Goal: Transaction & Acquisition: Obtain resource

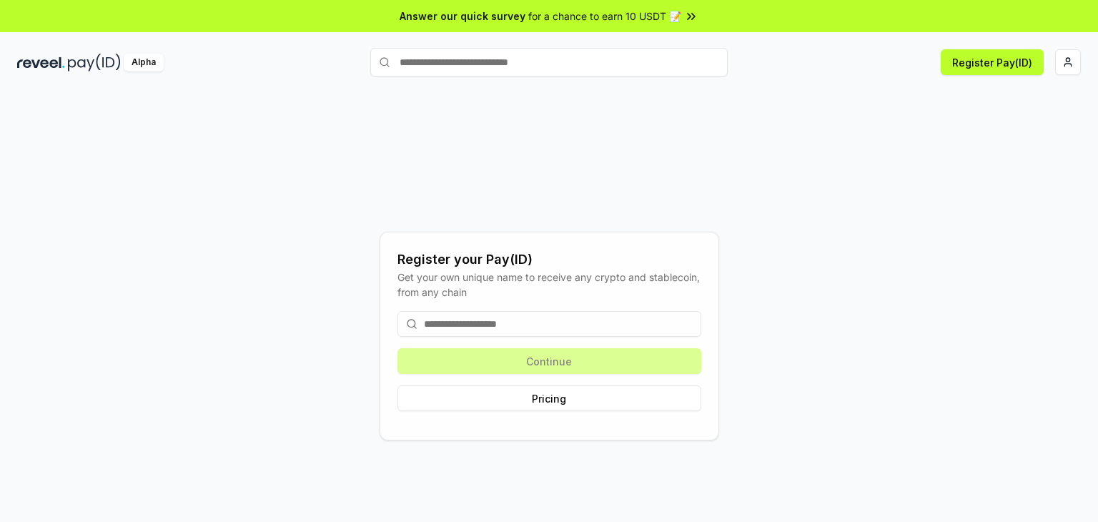
click at [467, 322] on input at bounding box center [549, 324] width 304 height 26
click at [1067, 64] on html "Answer our quick survey for a chance to earn 10 USDT 📝 Alpha Register Pay(ID) R…" at bounding box center [549, 261] width 1098 height 522
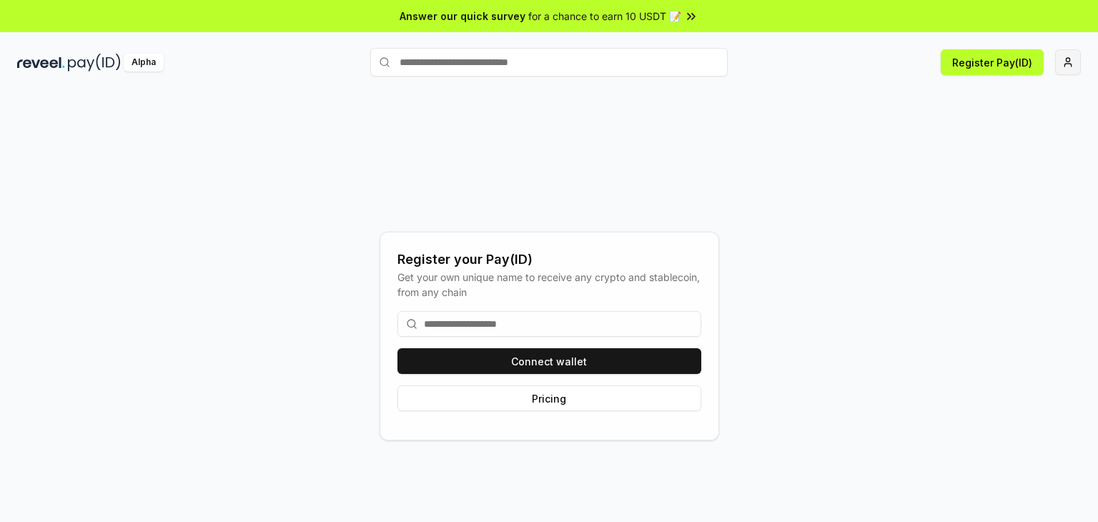
click at [1078, 70] on html "Answer our quick survey for a chance to earn 10 USDT 📝 Alpha Register Pay(ID) R…" at bounding box center [549, 261] width 1098 height 522
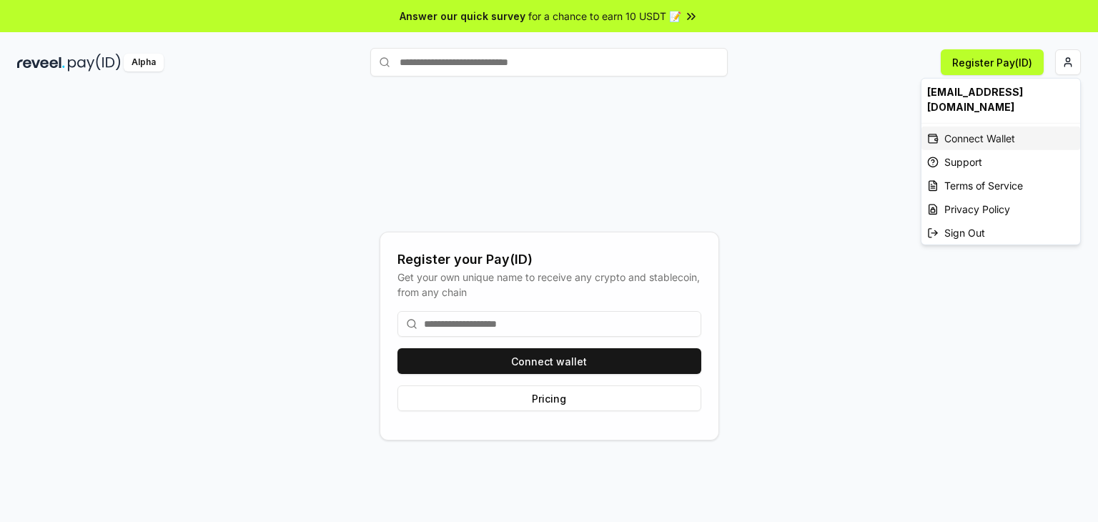
click at [1015, 127] on div "Connect Wallet" at bounding box center [1001, 139] width 159 height 24
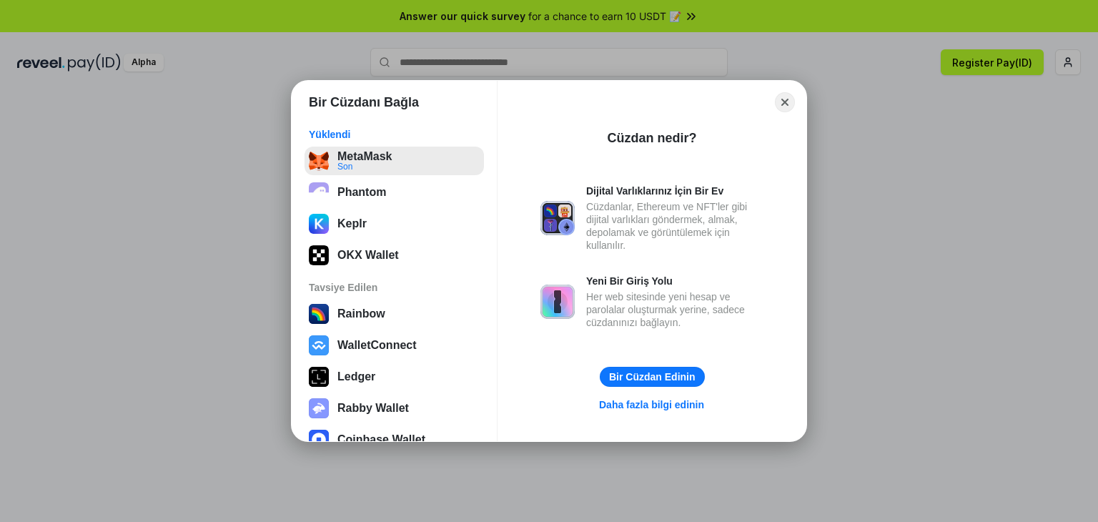
click at [355, 166] on button "MetaMask Son" at bounding box center [394, 161] width 179 height 29
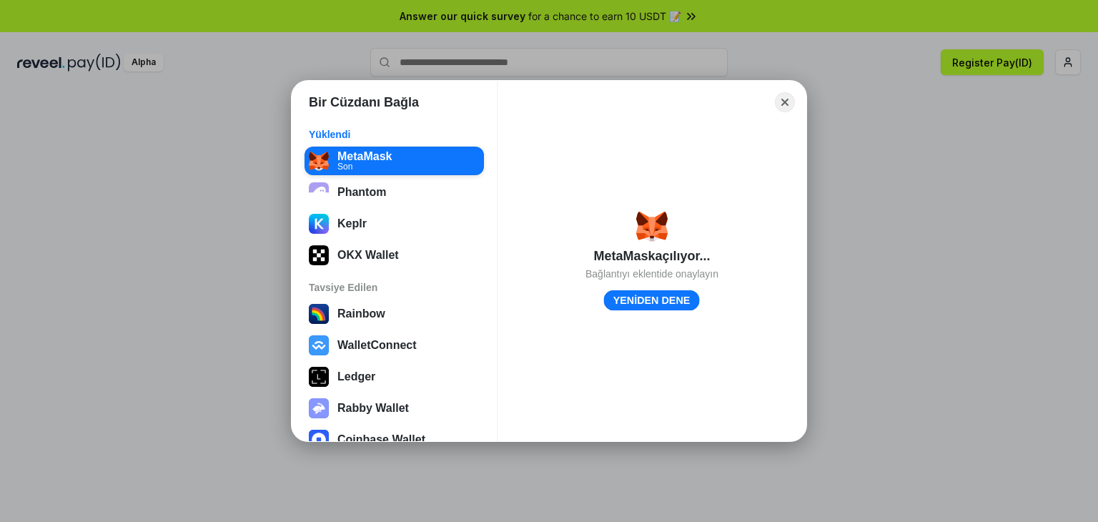
click at [648, 295] on button "YENİDEN DENE" at bounding box center [652, 300] width 96 height 21
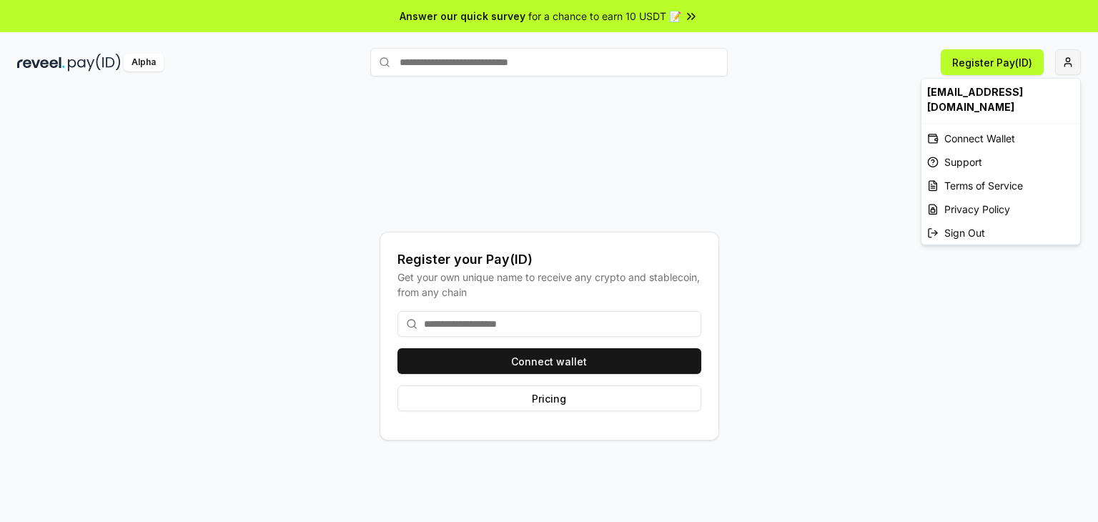
click at [1069, 56] on html "Answer our quick survey for a chance to earn 10 USDT 📝 Alpha Register Pay(ID) R…" at bounding box center [549, 261] width 1098 height 522
click at [972, 127] on div "Connect Wallet" at bounding box center [1001, 139] width 159 height 24
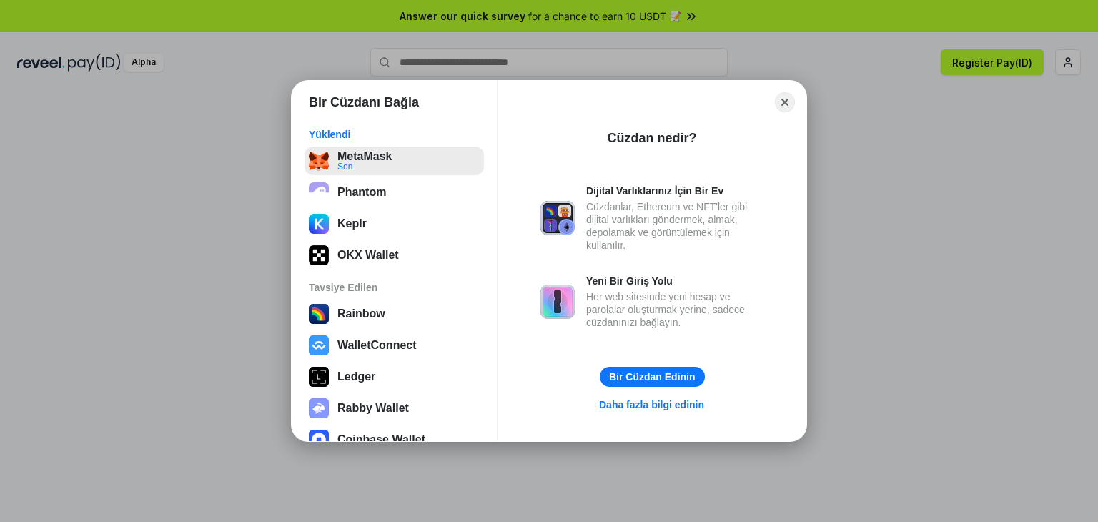
click at [388, 168] on button "MetaMask Son" at bounding box center [394, 161] width 179 height 29
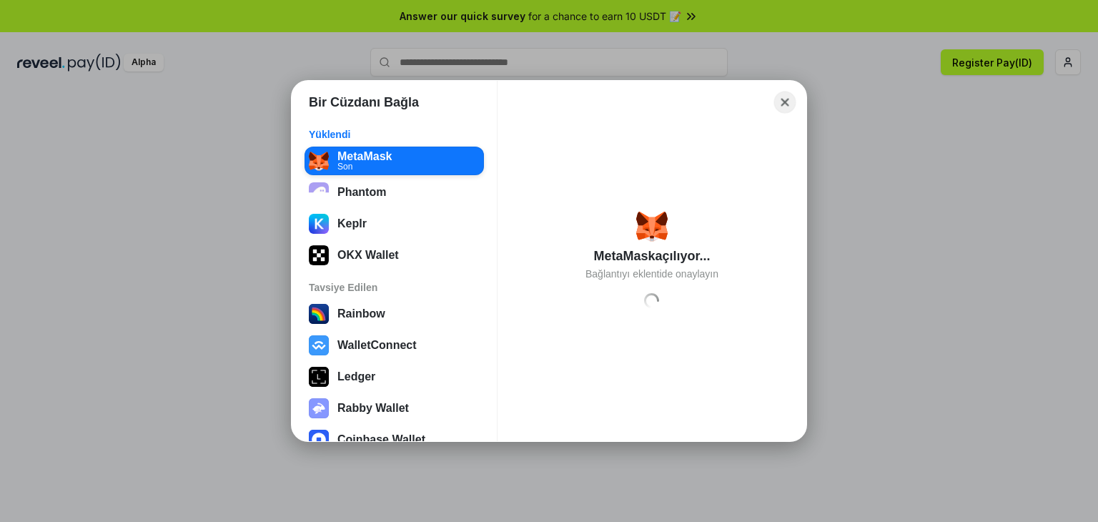
click at [779, 101] on button "Close" at bounding box center [785, 103] width 22 height 22
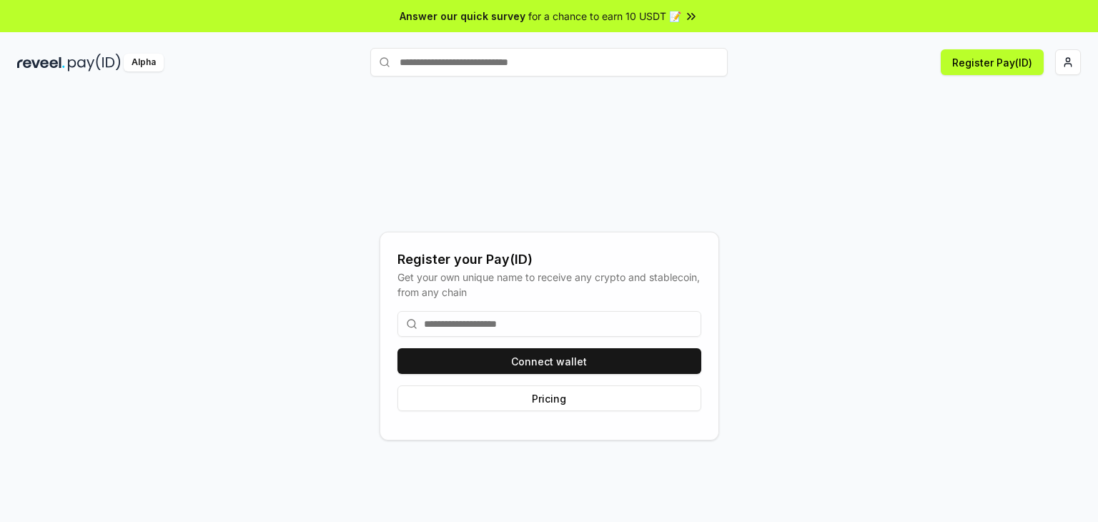
click at [1055, 60] on div "Register Pay(ID)" at bounding box center [904, 62] width 353 height 26
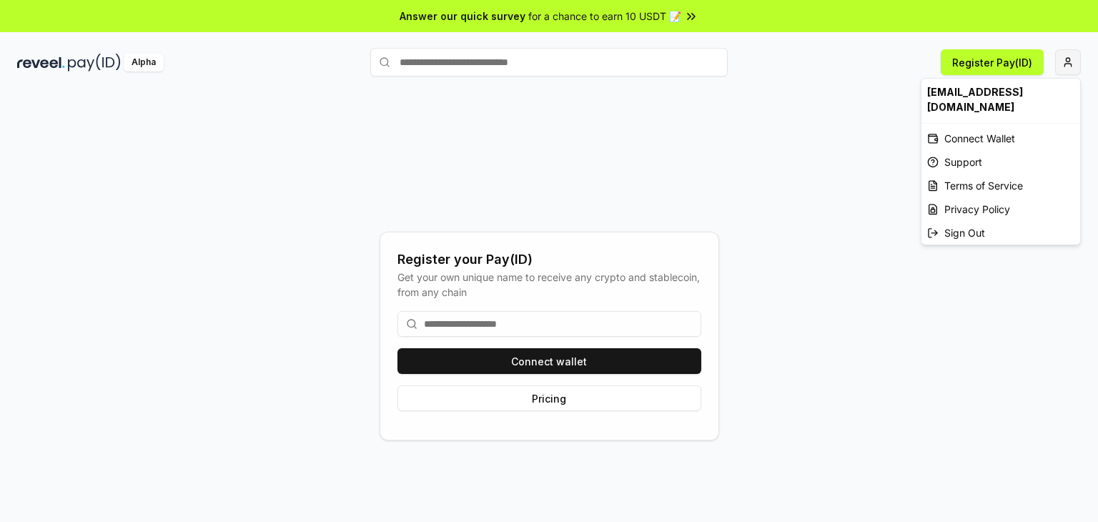
click at [1067, 67] on html "Answer our quick survey for a chance to earn 10 USDT 📝 Alpha Register Pay(ID) R…" at bounding box center [549, 261] width 1098 height 522
click at [959, 221] on div "Sign Out" at bounding box center [1001, 233] width 159 height 24
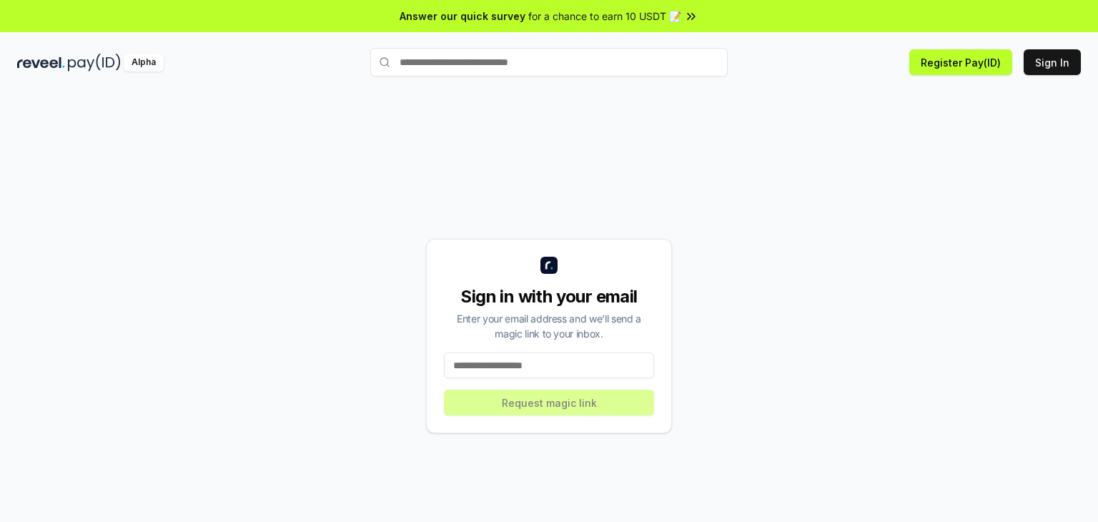
click at [515, 356] on input at bounding box center [549, 365] width 210 height 26
click at [538, 356] on input at bounding box center [549, 365] width 210 height 26
paste input "******"
drag, startPoint x: 507, startPoint y: 359, endPoint x: 446, endPoint y: 346, distance: 62.1
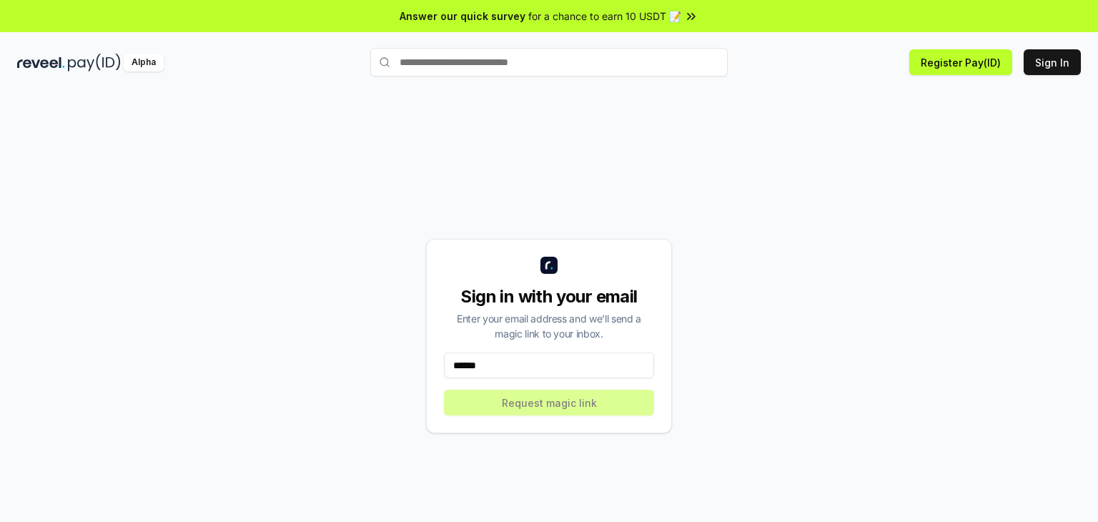
click at [446, 346] on div "Sign in with your email Enter your email address and we’ll send a magic link to…" at bounding box center [549, 336] width 246 height 194
type input "******"
paste input "**********"
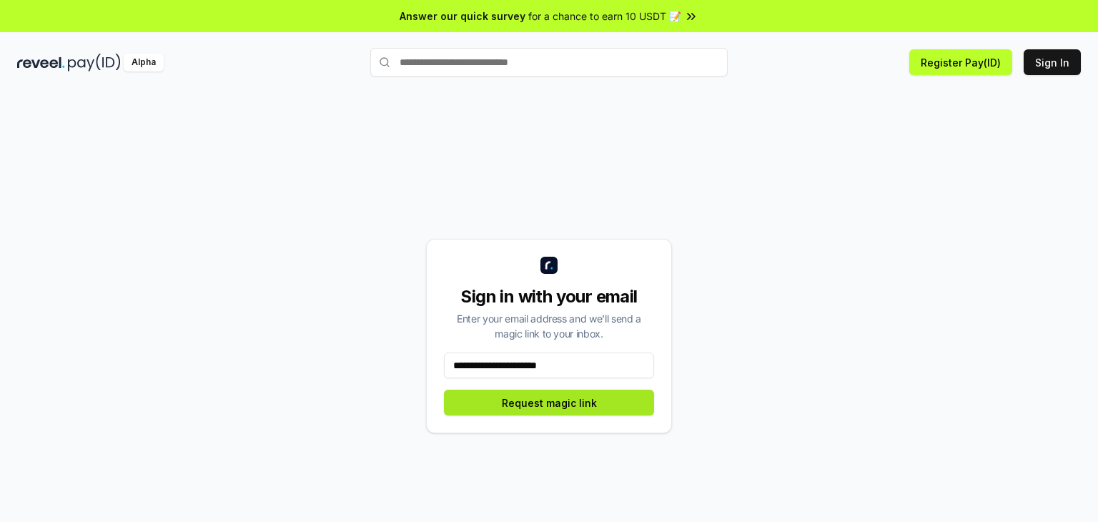
type input "**********"
click at [548, 395] on button "Request magic link" at bounding box center [549, 403] width 210 height 26
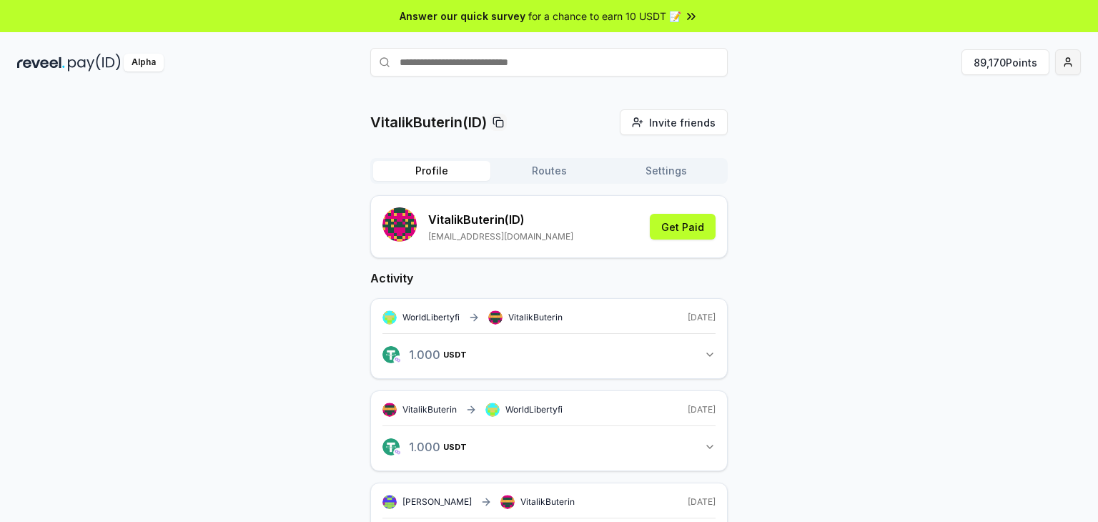
click at [1075, 52] on html "Answer our quick survey for a chance to earn 10 USDT 📝 Alpha 89,170 Points Vita…" at bounding box center [549, 261] width 1098 height 522
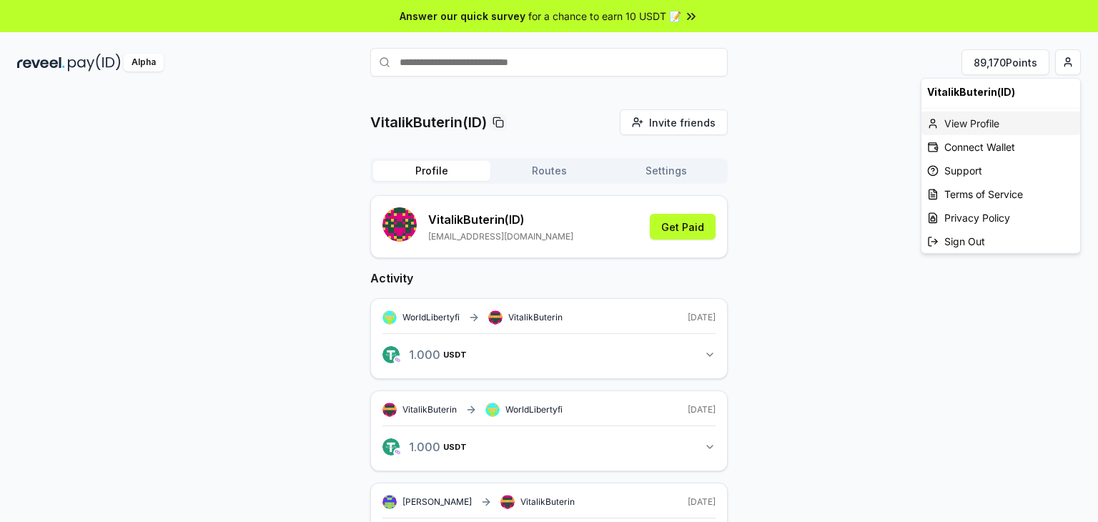
click at [976, 115] on div "View Profile" at bounding box center [1001, 124] width 159 height 24
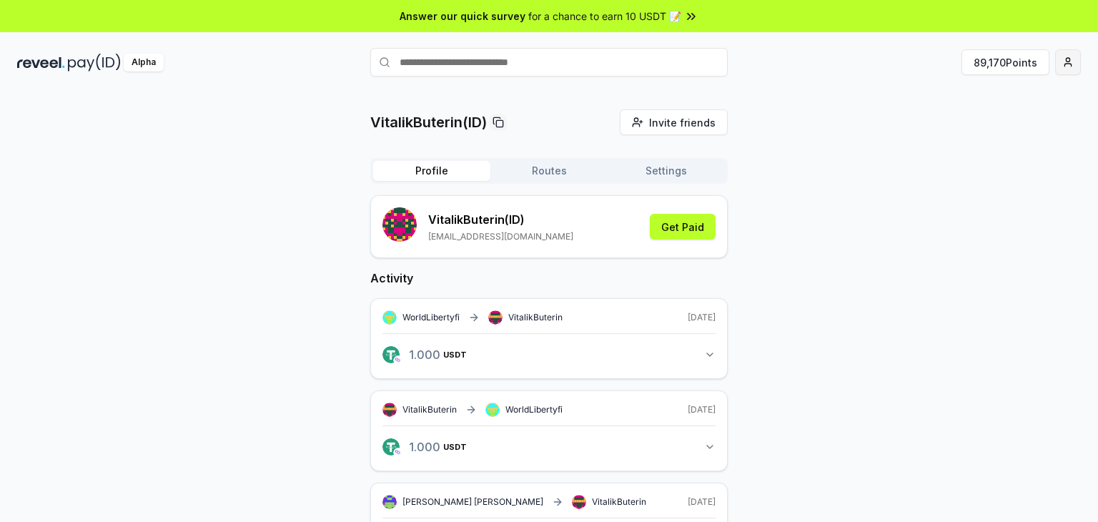
click at [1075, 67] on html "Answer our quick survey for a chance to earn 10 USDT 📝 Alpha 89,170 Points Vita…" at bounding box center [549, 261] width 1098 height 522
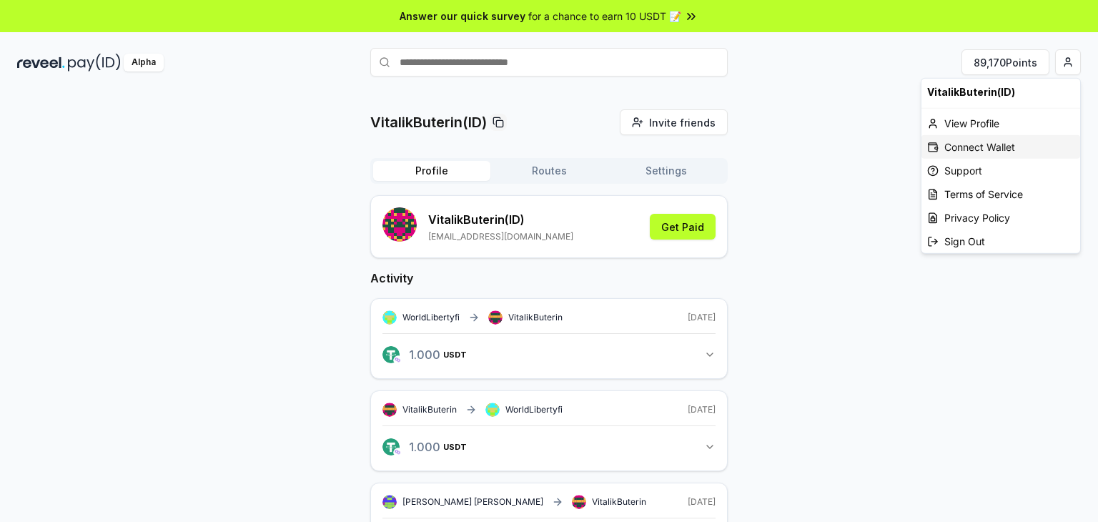
click at [972, 137] on div "Connect Wallet" at bounding box center [1001, 147] width 159 height 24
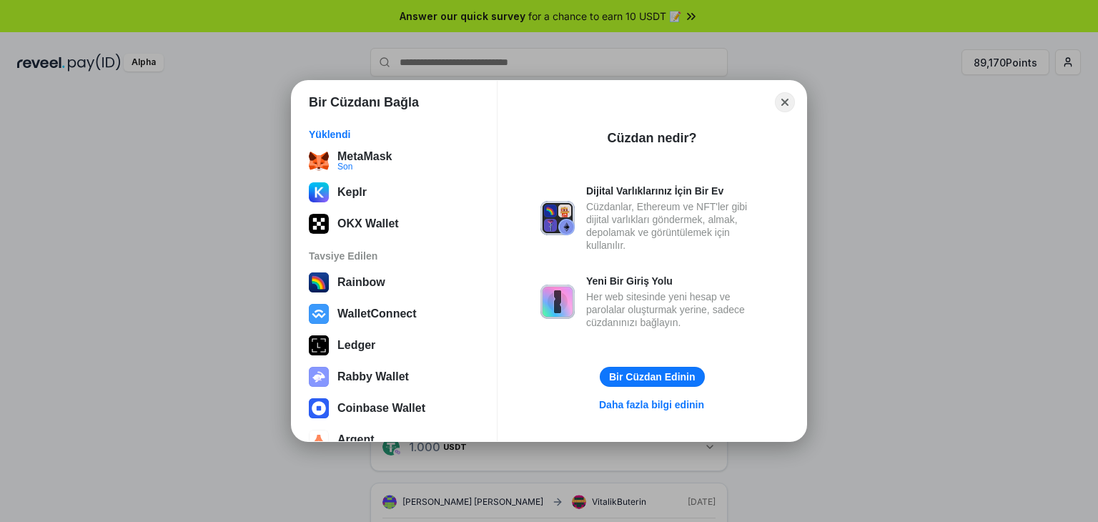
click at [391, 144] on div "Yüklendi MetaMask Son Keplr OKX Wallet Tavsiye Edilen Rainbow WalletConnect [PE…" at bounding box center [394, 279] width 205 height 325
click at [390, 144] on div "Yüklendi MetaMask Son Keplr OKX Wallet Tavsiye Edilen Rainbow WalletConnect [PE…" at bounding box center [394, 279] width 205 height 325
click at [392, 149] on button "MetaMask Son" at bounding box center [394, 161] width 179 height 29
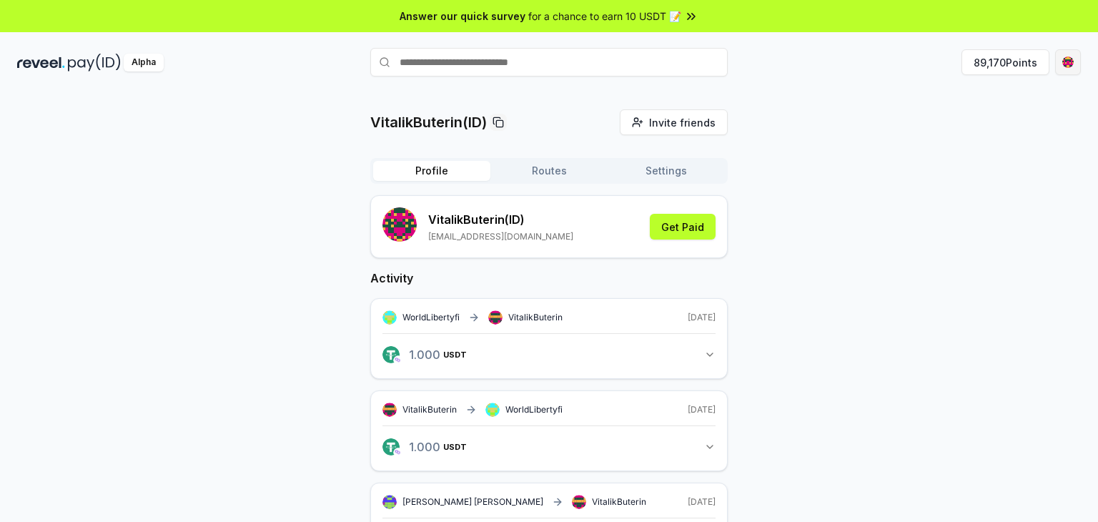
click at [1080, 64] on html "Answer our quick survey for a chance to earn 10 USDT 📝 Alpha 89,170 Points Vita…" at bounding box center [549, 261] width 1098 height 522
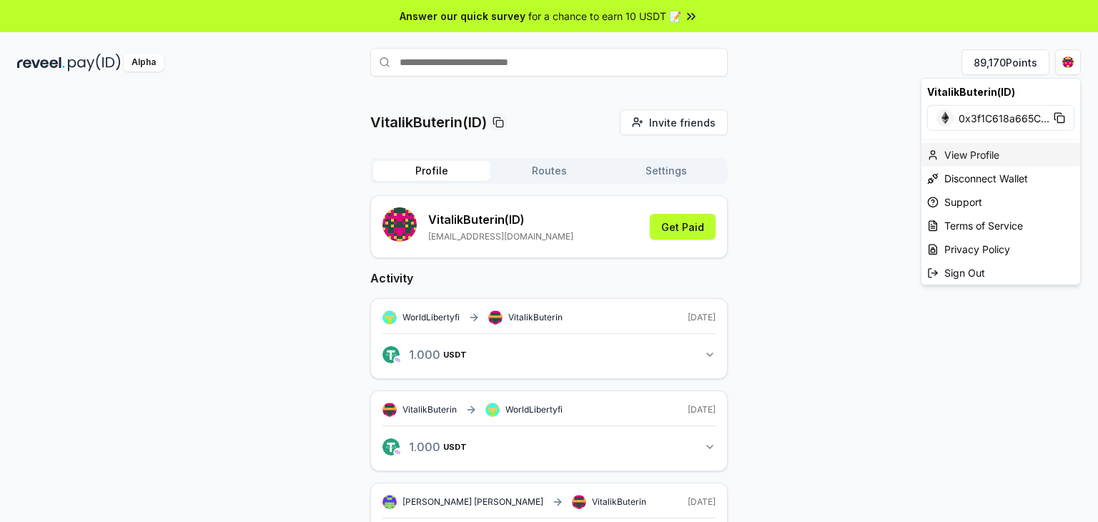
click at [965, 152] on div "View Profile" at bounding box center [1001, 155] width 159 height 24
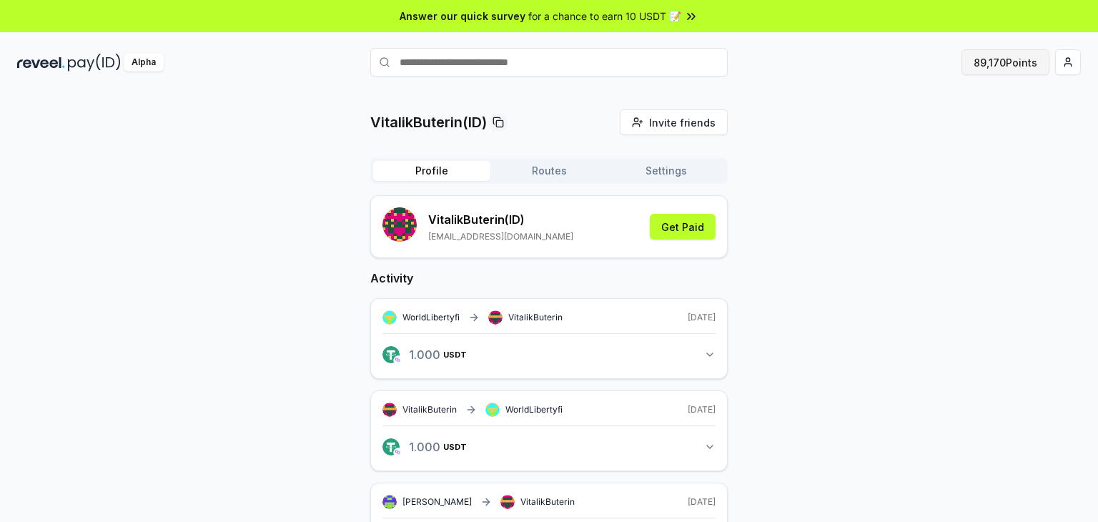
click at [991, 61] on button "89,170 Points" at bounding box center [1006, 62] width 88 height 26
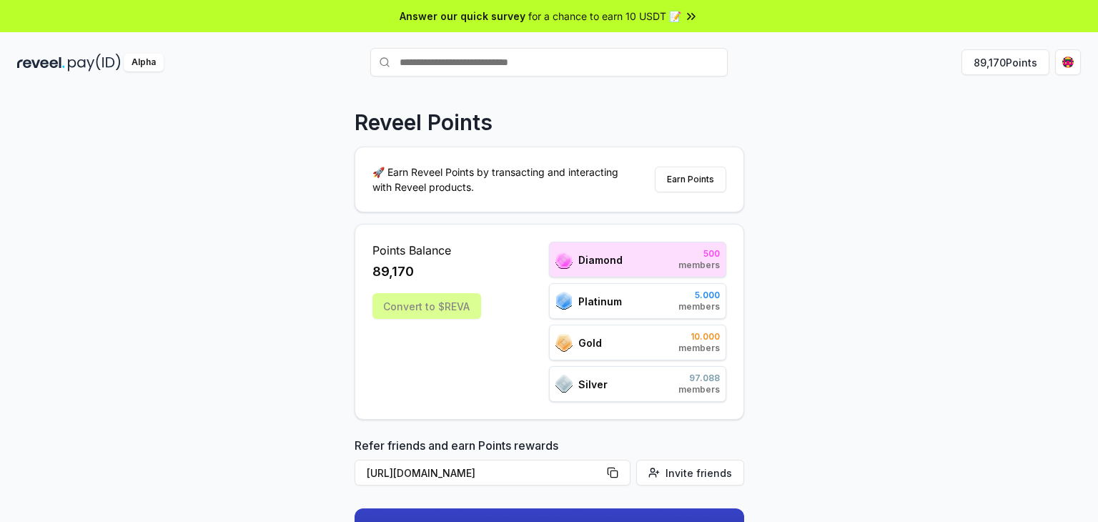
click at [451, 296] on div "Convert to $REVA" at bounding box center [426, 306] width 109 height 26
click at [453, 296] on div "Convert to $REVA" at bounding box center [426, 306] width 109 height 26
click at [1076, 69] on html "Answer our quick survey for a chance to earn 10 USDT 📝 Alpha 89,173 Points Reve…" at bounding box center [549, 261] width 1098 height 522
